Goal: Book appointment/travel/reservation

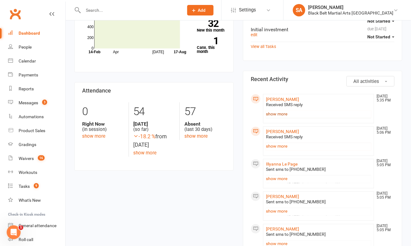
click at [278, 112] on link "show more" at bounding box center [318, 114] width 105 height 9
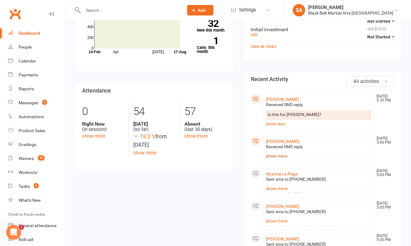
click at [275, 156] on link "show more" at bounding box center [318, 156] width 105 height 9
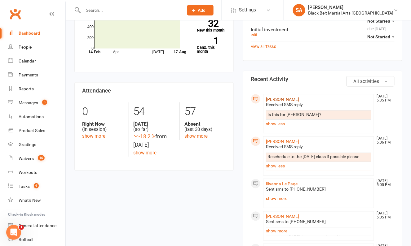
click at [279, 99] on link "[PERSON_NAME]" at bounding box center [282, 99] width 33 height 5
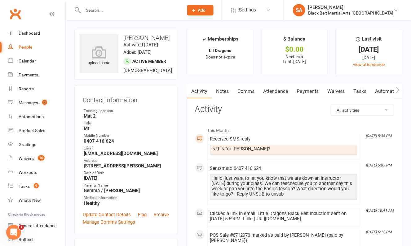
click at [244, 91] on link "Comms" at bounding box center [246, 91] width 26 height 14
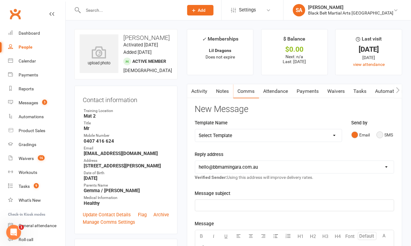
click at [383, 136] on button "SMS" at bounding box center [385, 135] width 17 height 12
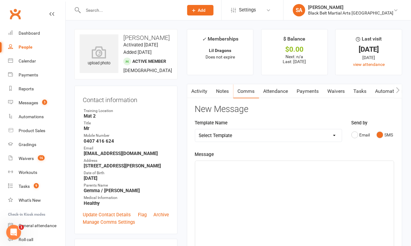
click at [229, 201] on div "﻿" at bounding box center [294, 207] width 199 height 93
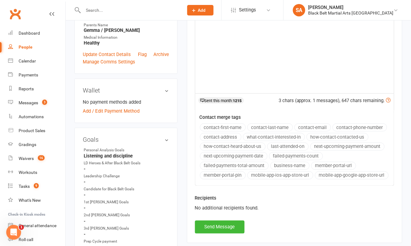
scroll to position [306, 0]
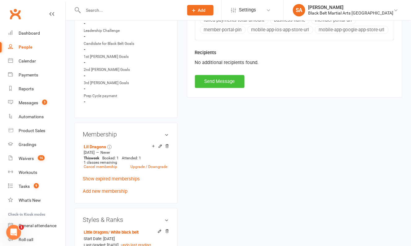
click at [218, 77] on button "Send Message" at bounding box center [220, 81] width 50 height 13
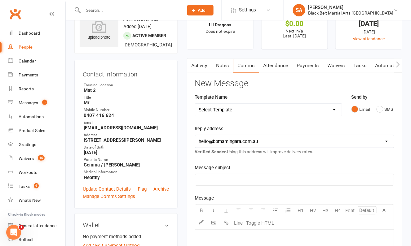
scroll to position [0, 0]
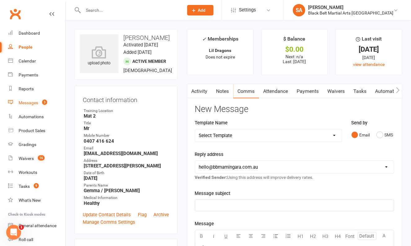
click at [32, 102] on div "Messages" at bounding box center [29, 102] width 20 height 5
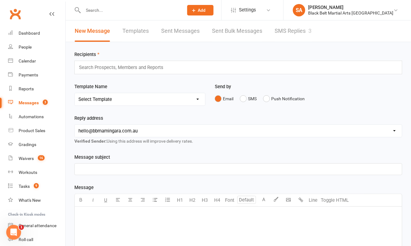
click at [296, 33] on link "SMS Replies 3" at bounding box center [293, 30] width 37 height 21
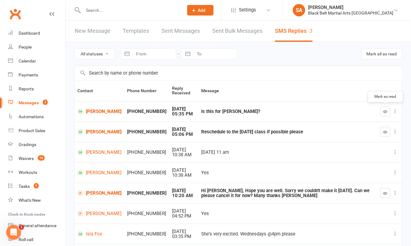
click at [384, 111] on icon "button" at bounding box center [385, 111] width 5 height 5
click at [383, 136] on td at bounding box center [389, 132] width 24 height 20
click at [385, 134] on button "button" at bounding box center [385, 132] width 10 height 10
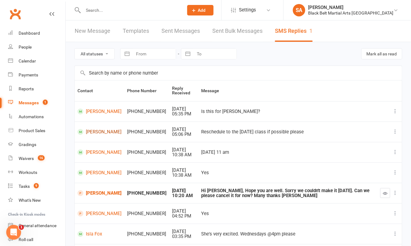
click at [90, 130] on link "[PERSON_NAME]" at bounding box center [99, 132] width 44 height 6
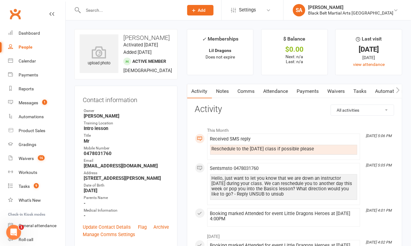
click at [250, 94] on link "Comms" at bounding box center [246, 91] width 26 height 14
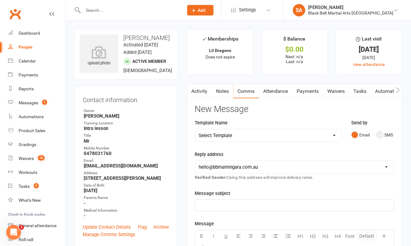
click at [379, 134] on button "SMS" at bounding box center [385, 135] width 17 height 12
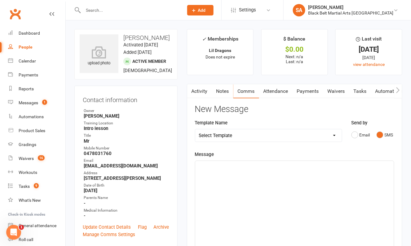
click at [268, 225] on div "﻿" at bounding box center [294, 207] width 199 height 93
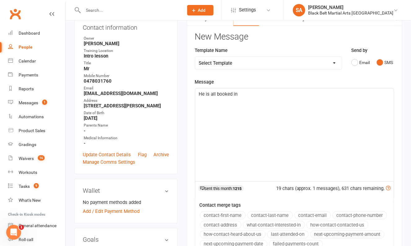
scroll to position [154, 0]
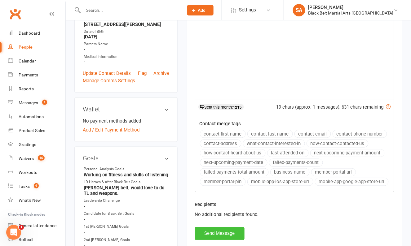
click at [217, 229] on button "Send Message" at bounding box center [220, 233] width 50 height 13
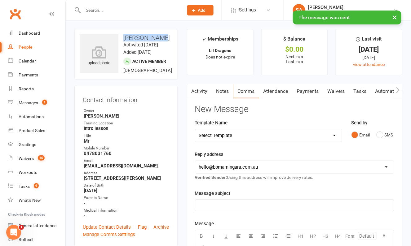
drag, startPoint x: 163, startPoint y: 35, endPoint x: 125, endPoint y: 37, distance: 37.8
click at [125, 37] on h3 "[PERSON_NAME]" at bounding box center [126, 37] width 93 height 7
copy h3 "[PERSON_NAME]"
click at [24, 61] on div "Calendar" at bounding box center [27, 61] width 17 height 5
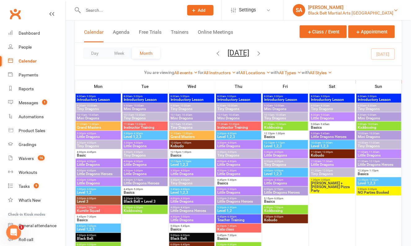
scroll to position [726, 0]
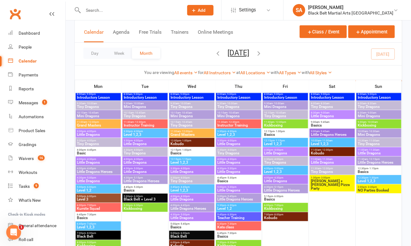
click at [275, 179] on span "Little Dragons" at bounding box center [285, 181] width 43 height 4
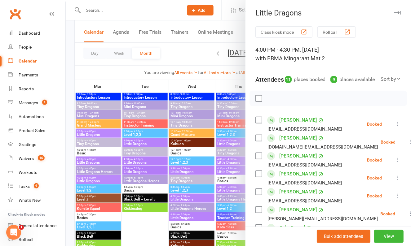
drag, startPoint x: 275, startPoint y: 179, endPoint x: 183, endPoint y: 168, distance: 92.1
click at [183, 168] on div at bounding box center [238, 123] width 345 height 246
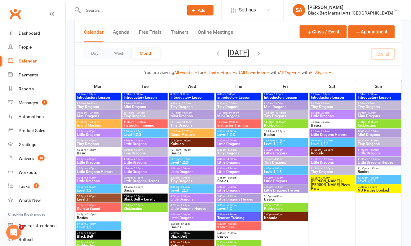
drag, startPoint x: 183, startPoint y: 168, endPoint x: 272, endPoint y: 191, distance: 92.2
click at [272, 191] on span "Little Dragons Heroes" at bounding box center [285, 191] width 43 height 4
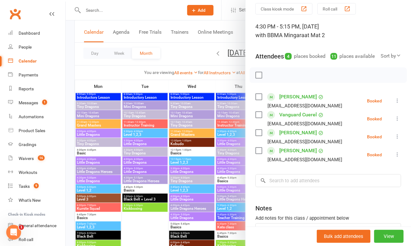
scroll to position [29, 0]
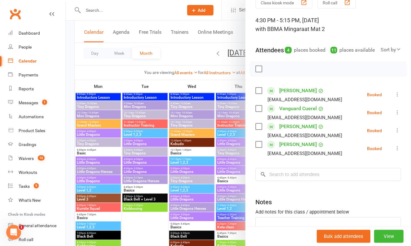
click at [299, 189] on div "Class kiosk mode Roll call 4:30 PM - 5:15 PM, [DATE] with BBMA Mingara at Mat 2…" at bounding box center [327, 133] width 165 height 272
click at [299, 181] on input "search" at bounding box center [328, 174] width 146 height 13
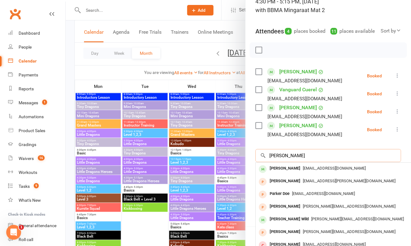
scroll to position [50, 0]
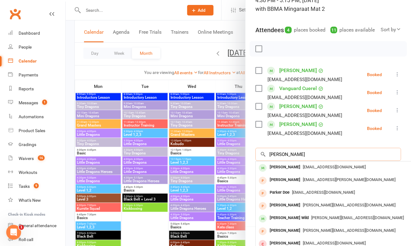
type input "[PERSON_NAME]"
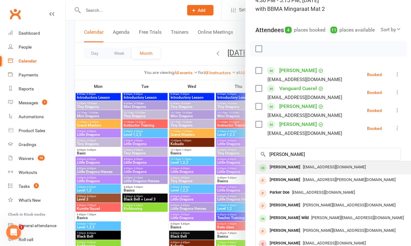
drag, startPoint x: 272, startPoint y: 191, endPoint x: 297, endPoint y: 172, distance: 30.5
click at [303, 170] on span "[EMAIL_ADDRESS][DOMAIN_NAME]" at bounding box center [334, 167] width 63 height 5
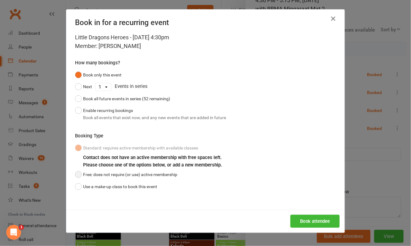
click at [147, 174] on button "Free: does not require (or use) active membership" at bounding box center [126, 175] width 102 height 12
drag, startPoint x: 297, startPoint y: 172, endPoint x: 303, endPoint y: 220, distance: 48.5
click at [303, 220] on button "Book attendee" at bounding box center [314, 221] width 49 height 13
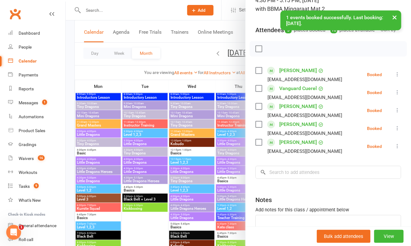
click at [216, 184] on div at bounding box center [238, 123] width 345 height 246
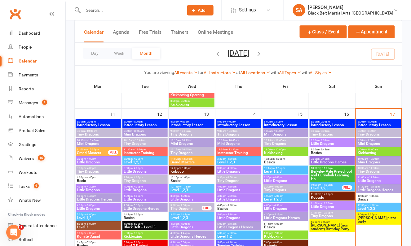
scroll to position [474, 0]
